Goal: Task Accomplishment & Management: Use online tool/utility

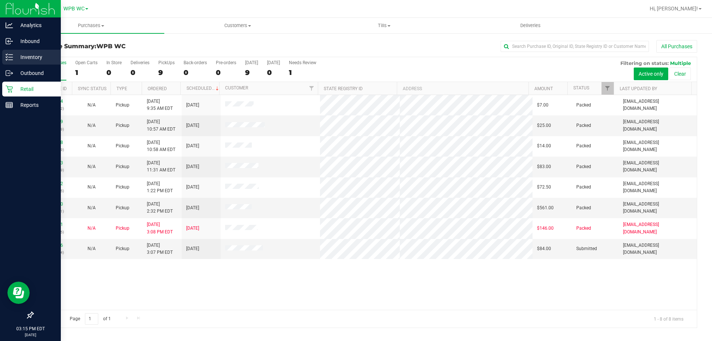
click at [4, 59] on div "Inventory" at bounding box center [31, 57] width 59 height 15
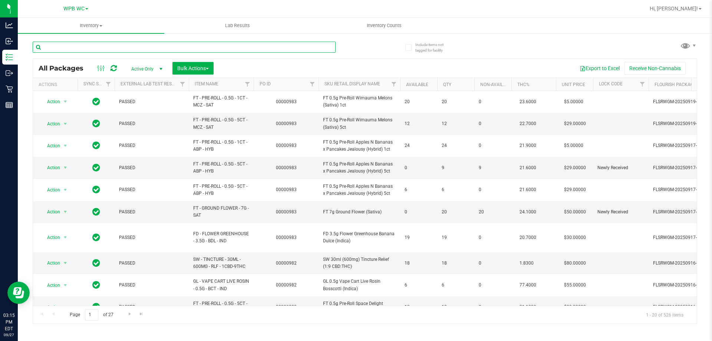
click at [163, 43] on input "text" at bounding box center [184, 47] width 303 height 11
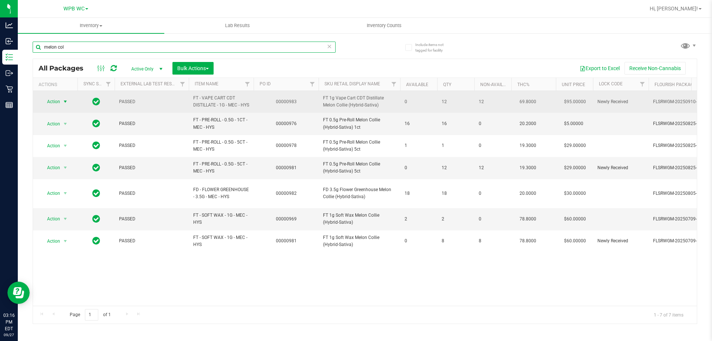
type input "melon col"
click at [58, 103] on span "Action" at bounding box center [50, 101] width 20 height 10
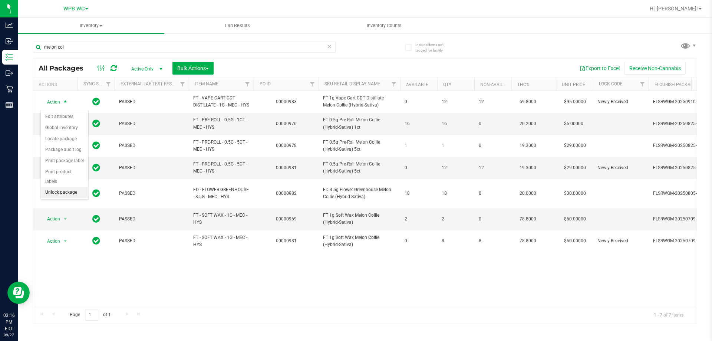
click at [55, 187] on li "Unlock package" at bounding box center [64, 192] width 47 height 11
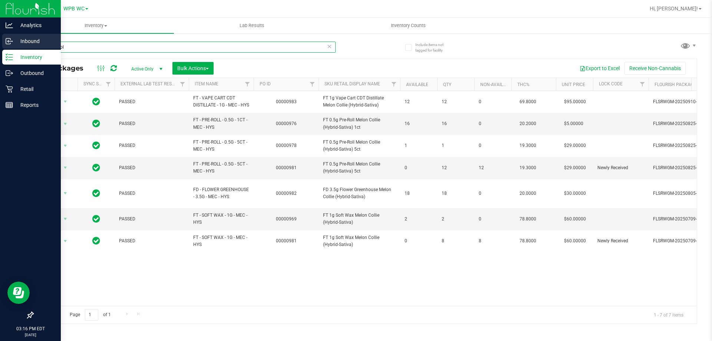
drag, startPoint x: 96, startPoint y: 46, endPoint x: 0, endPoint y: 47, distance: 95.6
click at [0, 47] on div "Analytics Inbound Inventory Outbound Retail Reports 03:16 PM EDT [DATE] 09/27 W…" at bounding box center [356, 170] width 712 height 341
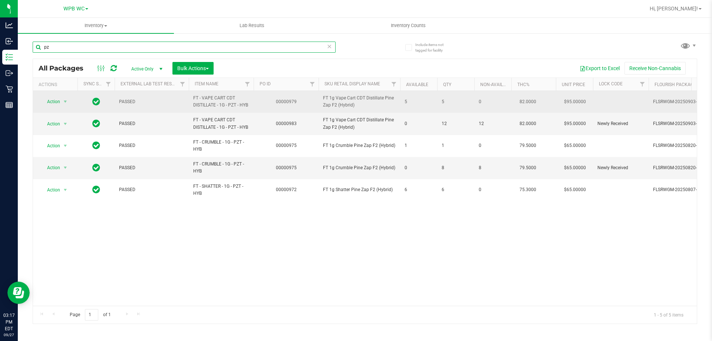
type input "p"
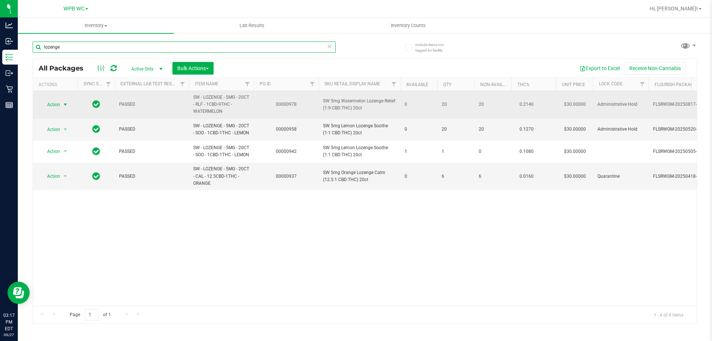
type input "lozenge"
click at [65, 102] on span "select" at bounding box center [65, 105] width 6 height 6
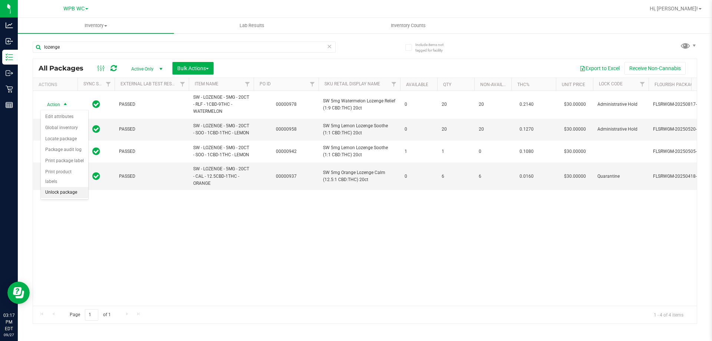
click at [64, 187] on li "Unlock package" at bounding box center [64, 192] width 47 height 11
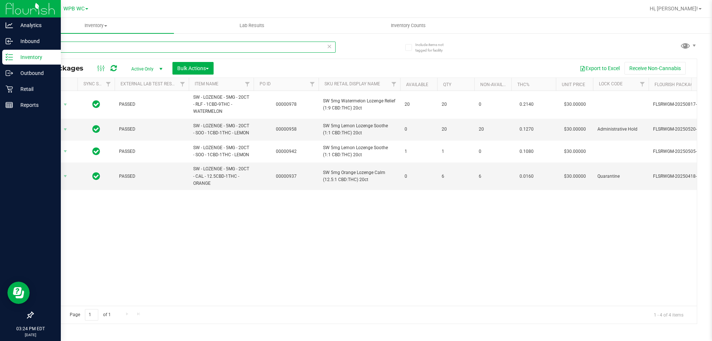
drag, startPoint x: 95, startPoint y: 43, endPoint x: 0, endPoint y: 52, distance: 95.2
click at [0, 52] on div "Analytics Inbound Inventory Outbound Retail Reports 03:24 PM EDT [DATE] 09/27 W…" at bounding box center [356, 170] width 712 height 341
type input "serene"
